Goal: Navigation & Orientation: Find specific page/section

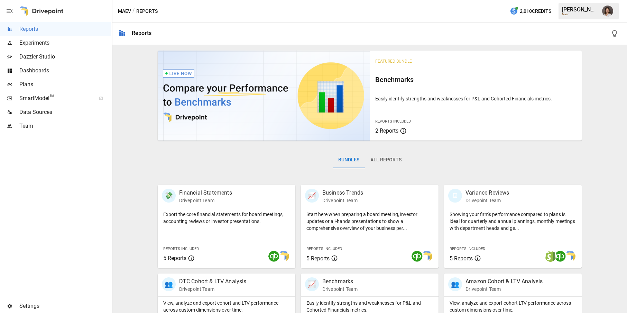
click at [58, 67] on span "Dashboards" at bounding box center [64, 70] width 91 height 8
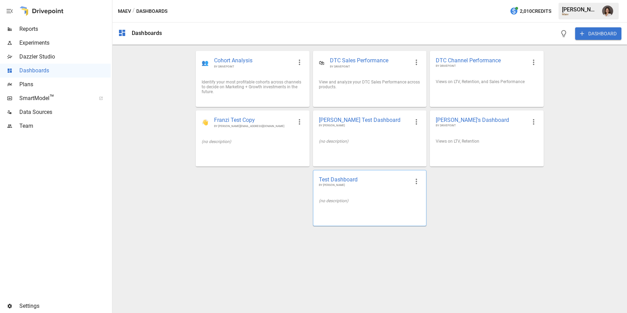
click at [365, 182] on span "Test Dashboard" at bounding box center [364, 179] width 91 height 7
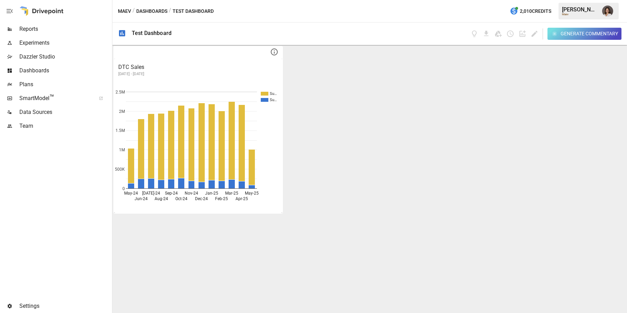
click at [159, 8] on button "Dashboards" at bounding box center [151, 11] width 31 height 9
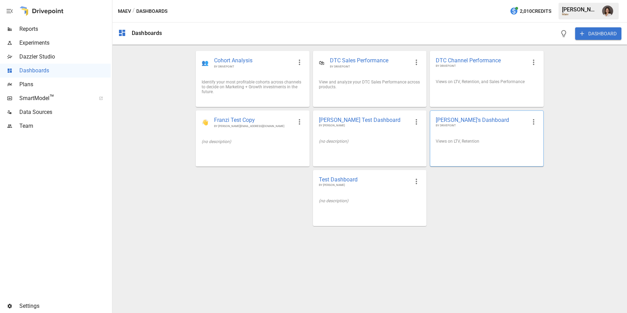
click at [453, 132] on div "[PERSON_NAME]'s Dashboard BY DRIVEPOINT" at bounding box center [486, 122] width 113 height 22
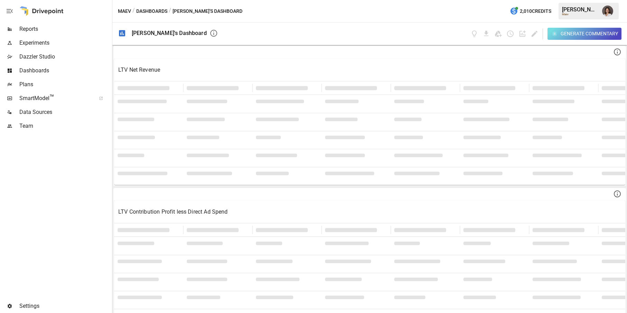
click at [155, 10] on button "Dashboards" at bounding box center [151, 11] width 31 height 9
